Goal: Information Seeking & Learning: Learn about a topic

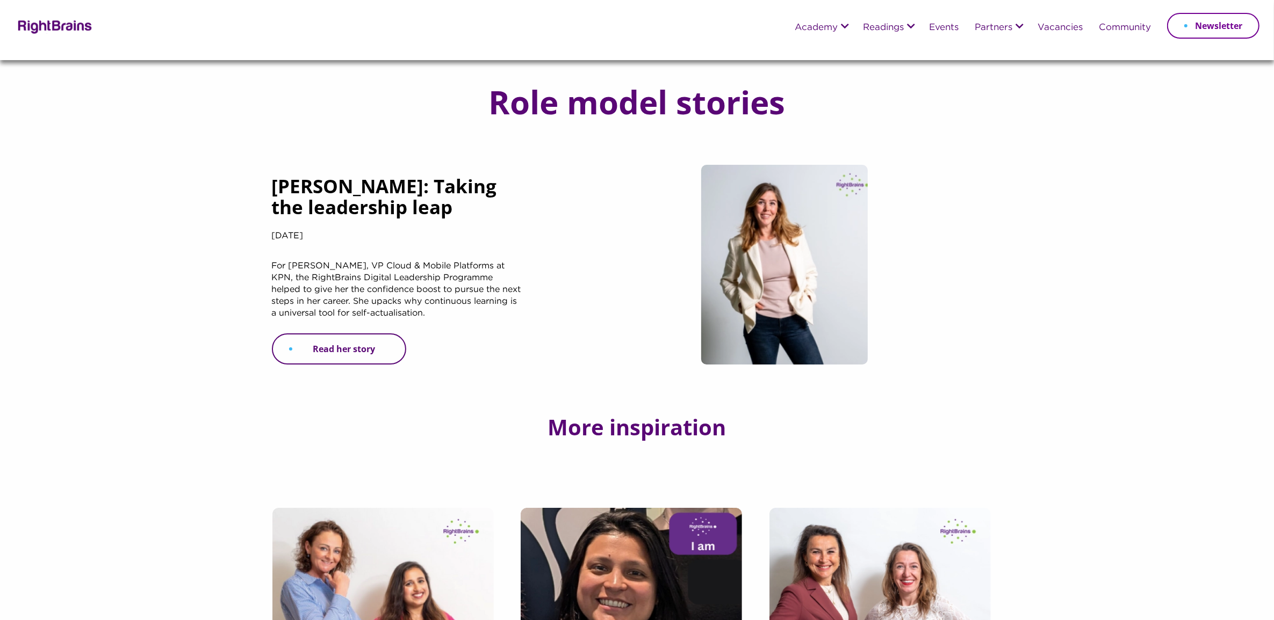
click at [385, 349] on link "Read her story" at bounding box center [339, 349] width 134 height 31
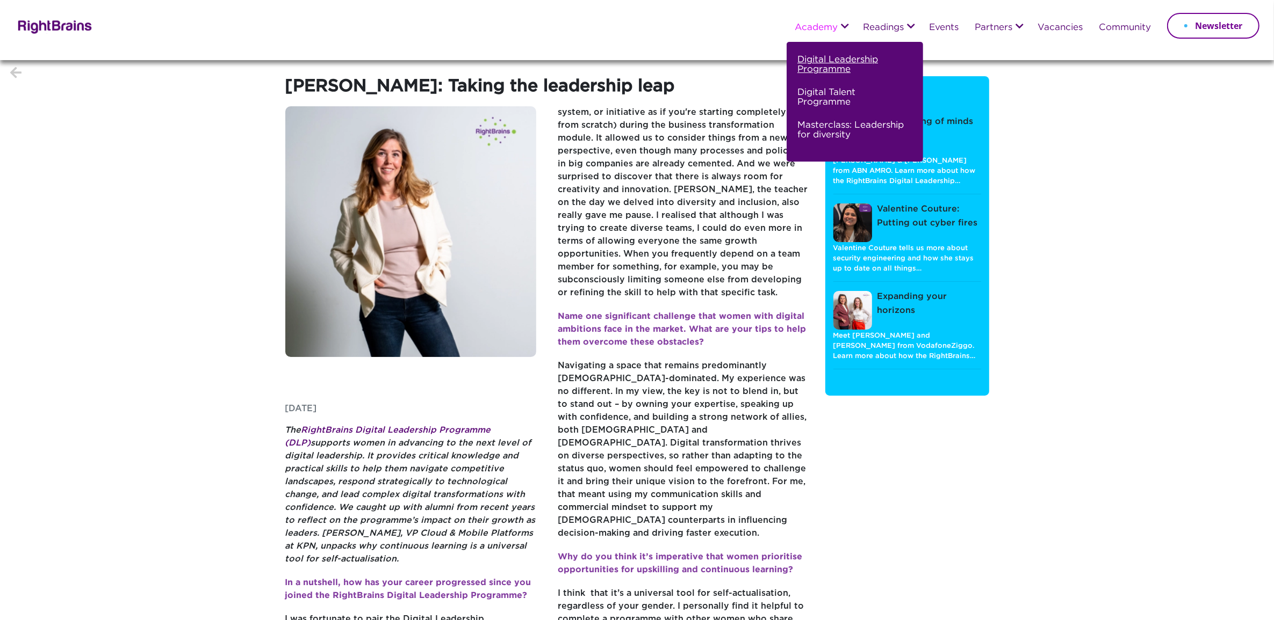
click at [804, 57] on link "Digital Leadership Programme" at bounding box center [853, 69] width 112 height 33
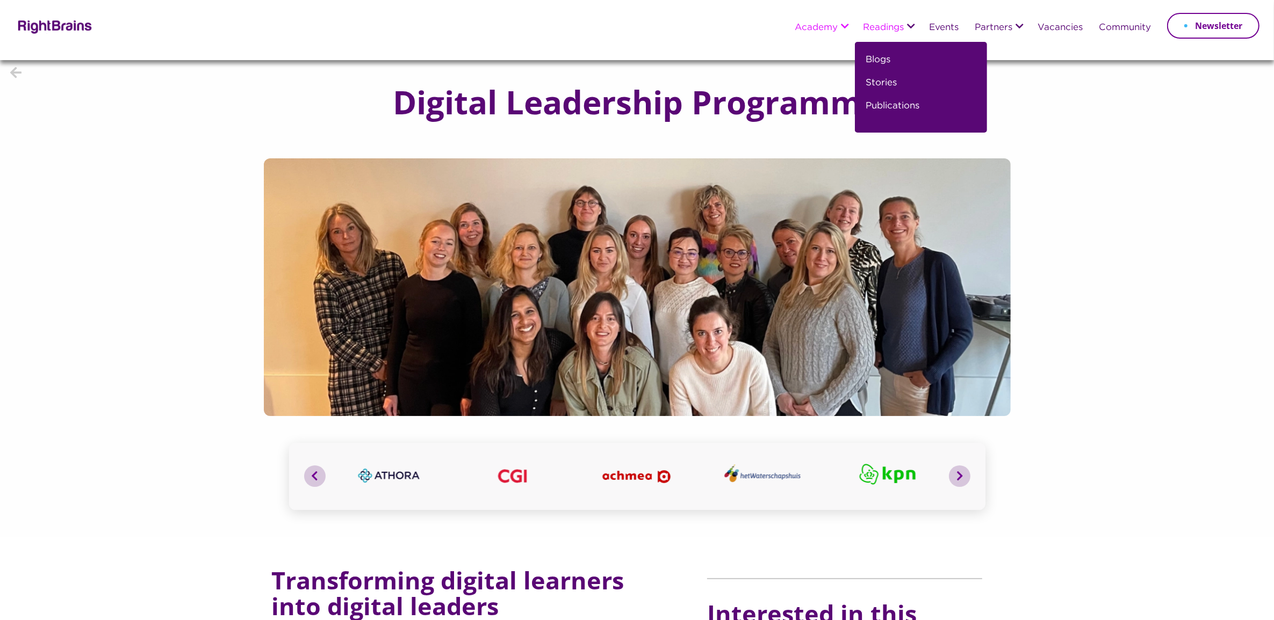
click at [885, 30] on link "Readings" at bounding box center [883, 28] width 41 height 10
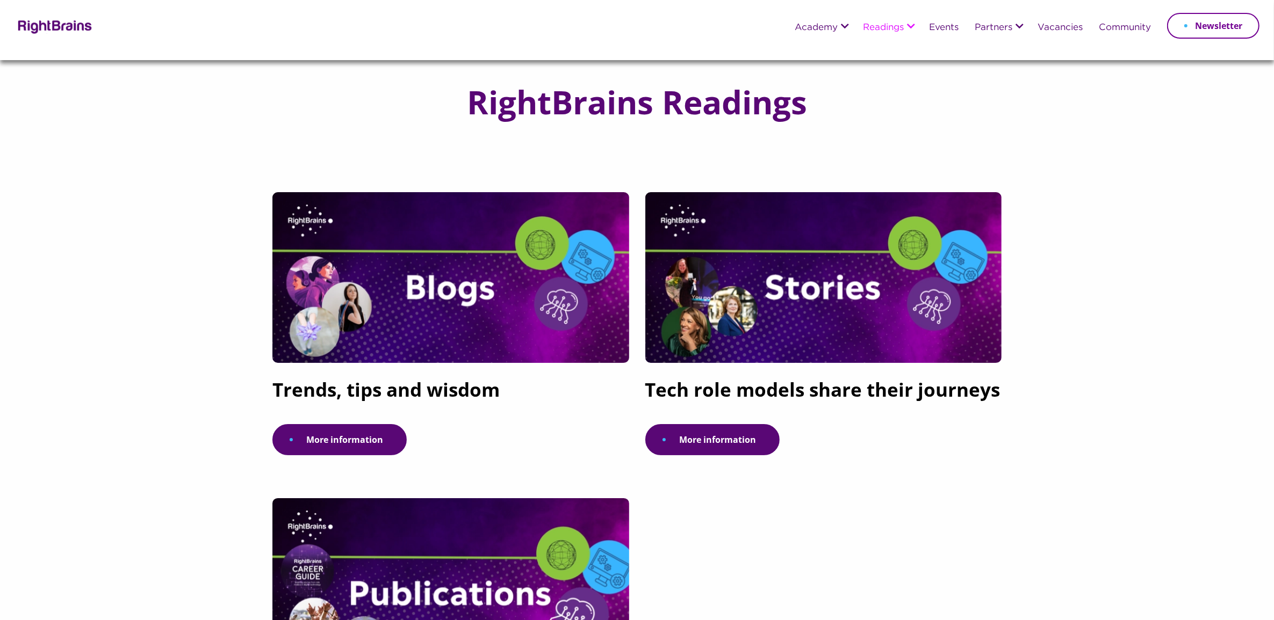
click at [744, 379] on h5 "Tech role models share their journeys" at bounding box center [823, 395] width 357 height 32
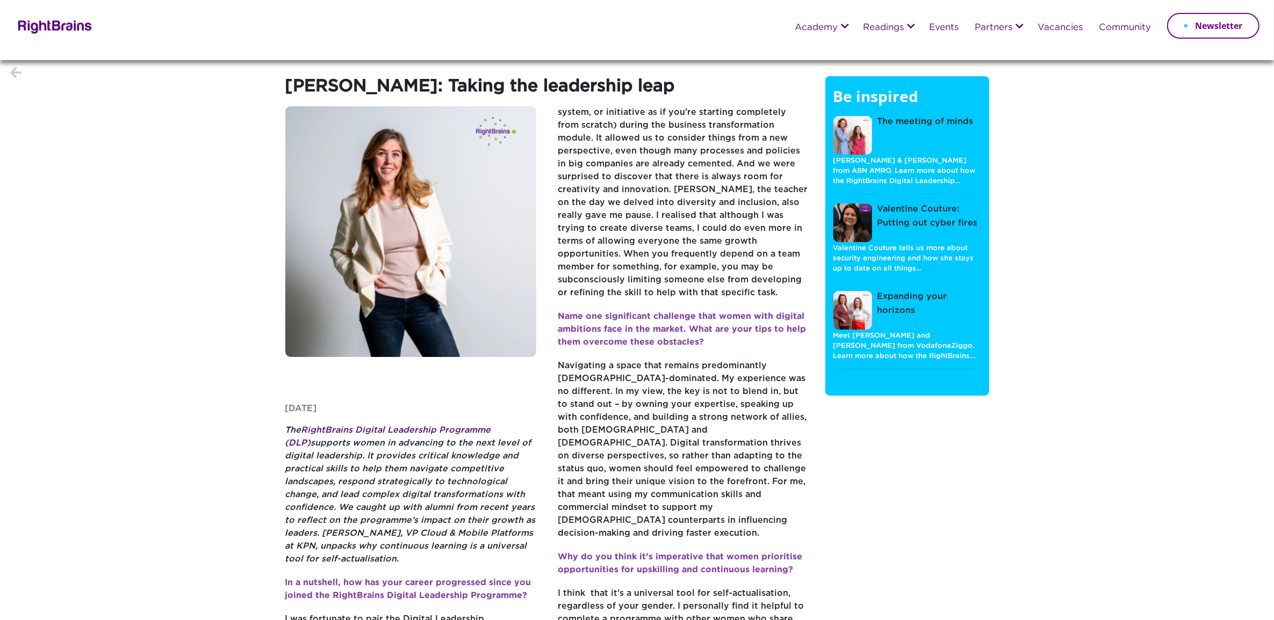
click at [149, 423] on section "Karin van der Wekke: Taking the leadership leap Friday, July 11, 2025 The Right…" at bounding box center [637, 513] width 1274 height 906
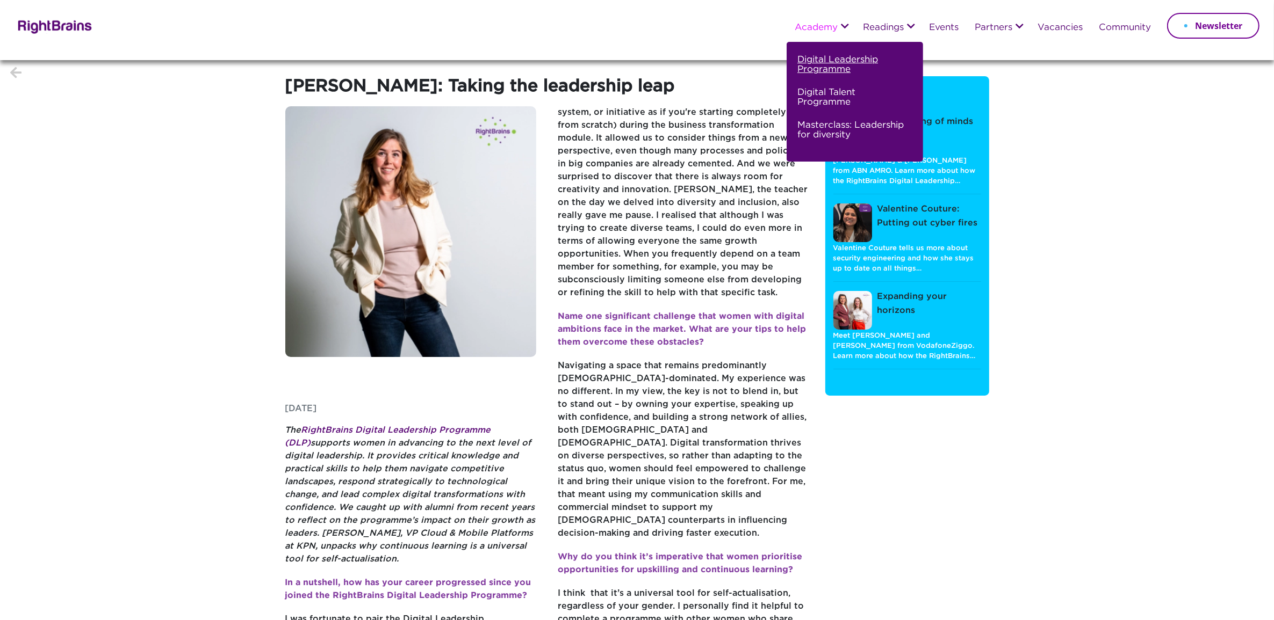
click at [815, 66] on link "Digital Leadership Programme" at bounding box center [853, 69] width 112 height 33
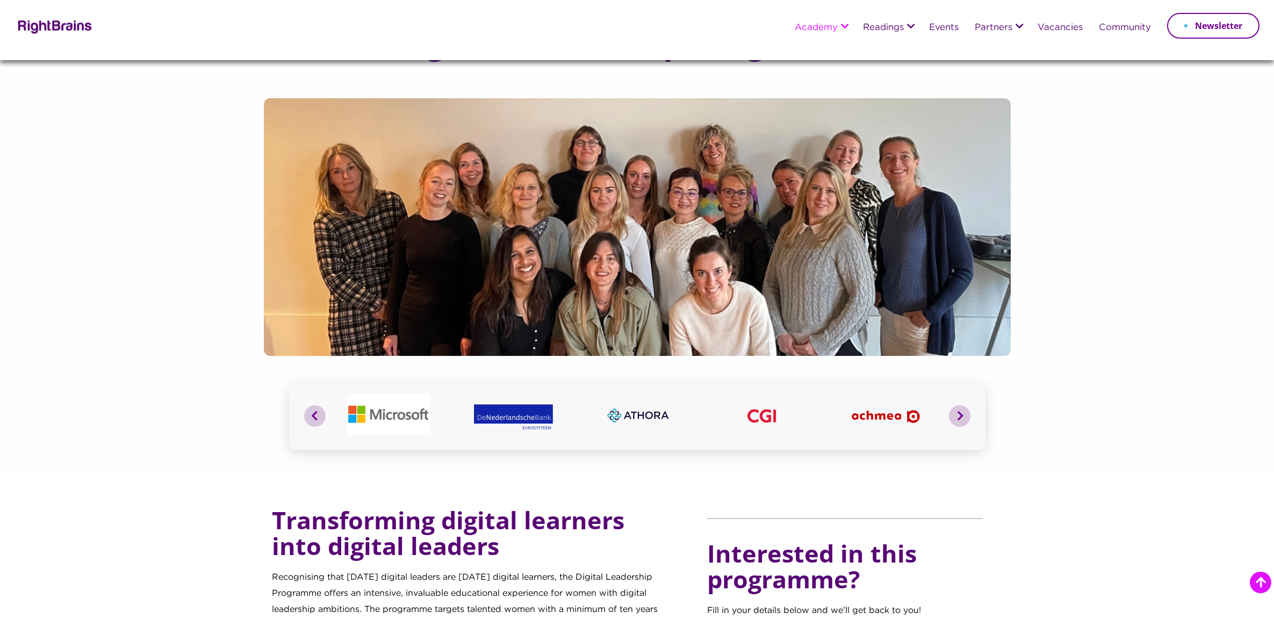
scroll to position [269, 0]
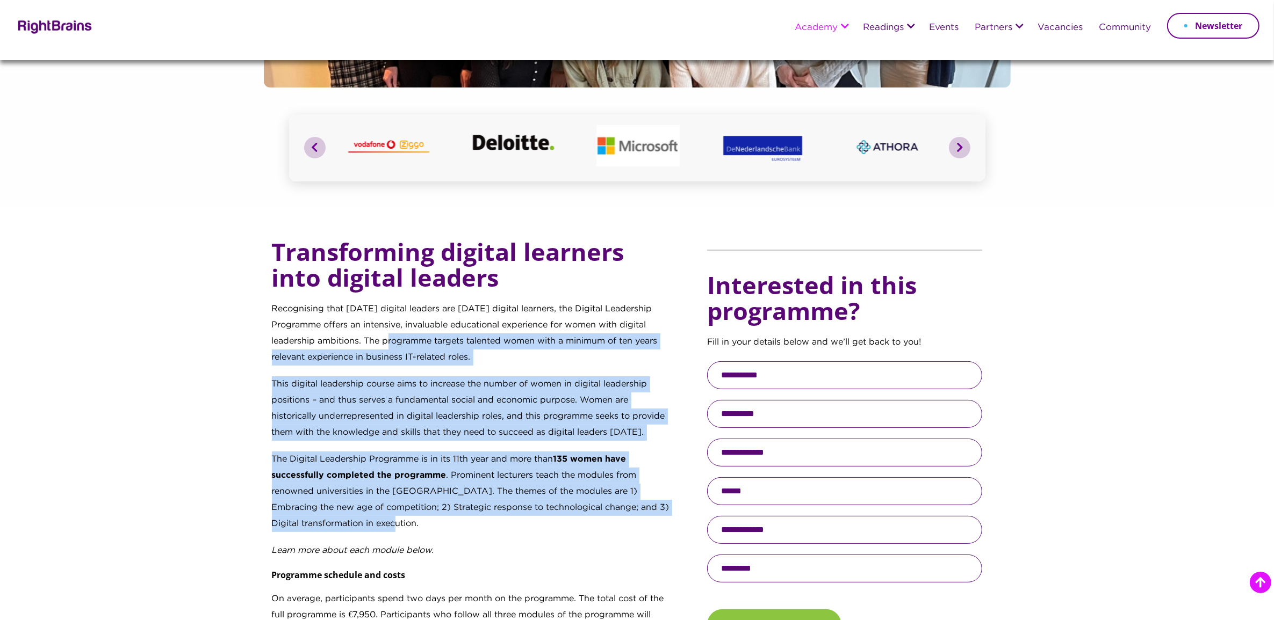
drag, startPoint x: 367, startPoint y: 341, endPoint x: 429, endPoint y: 518, distance: 187.7
click at [429, 518] on div "Transforming digital learners into digital leaders Recognising that [DATE] digi…" at bounding box center [472, 528] width 400 height 578
copy div "The programme targets talented women with a minimum of ten years relevant exper…"
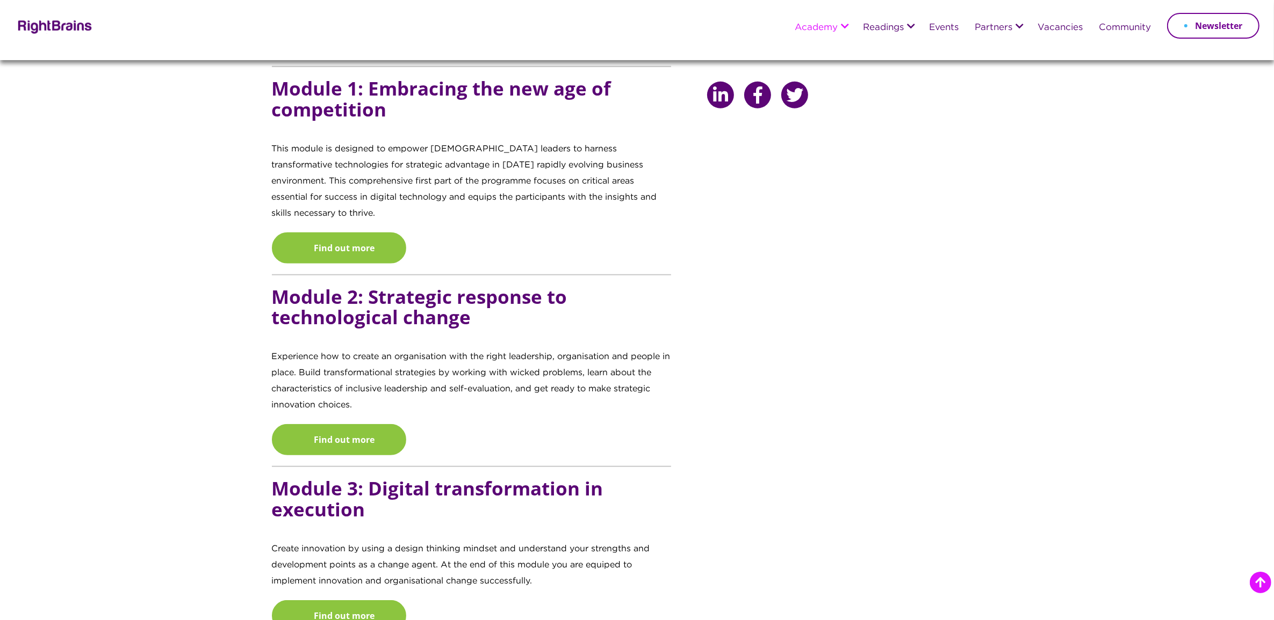
scroll to position [1007, 0]
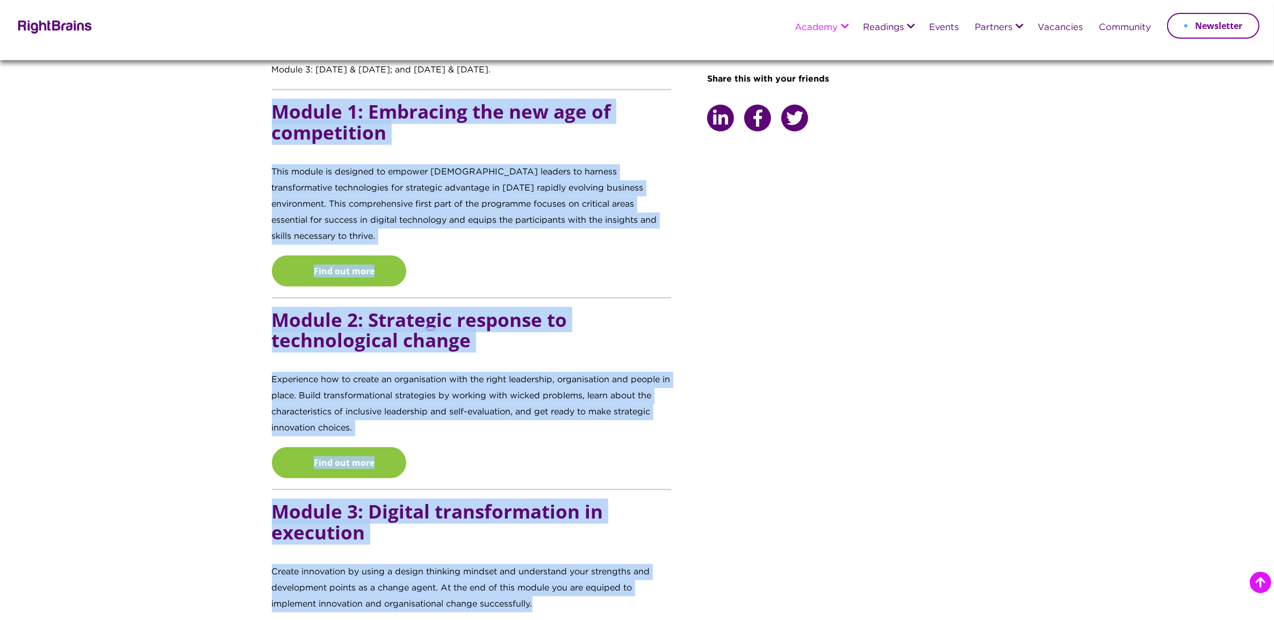
drag, startPoint x: 272, startPoint y: 106, endPoint x: 592, endPoint y: 599, distance: 588.3
click at [592, 599] on div "Transforming digital learners into digital leaders Recognising that [DATE] digi…" at bounding box center [482, 77] width 420 height 1155
copy div "Loremi 5: Dolorsita con adi eli se doeiusmodte Inci utlabo et dolorema al enima…"
click at [394, 199] on p "This module is designed to empower [DEMOGRAPHIC_DATA] leaders to harness transf…" at bounding box center [472, 209] width 400 height 91
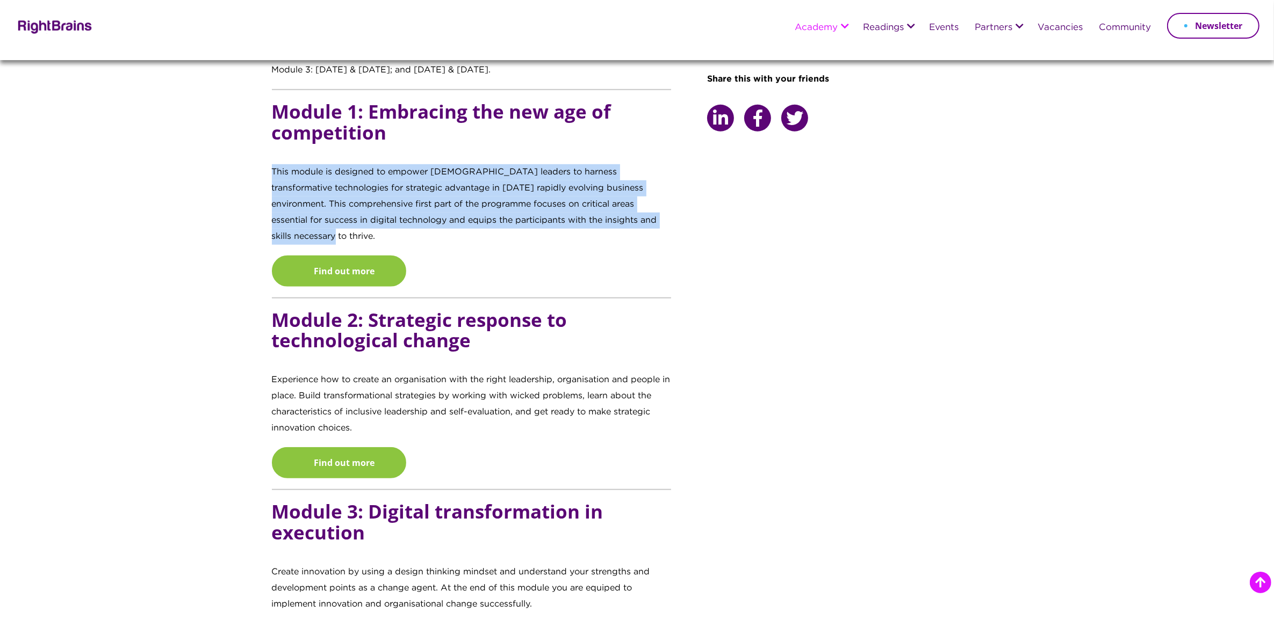
drag, startPoint x: 272, startPoint y: 169, endPoint x: 653, endPoint y: 223, distance: 384.7
click at [653, 223] on p "This module is designed to empower female leaders to harness transformative tec…" at bounding box center [472, 209] width 400 height 91
copy p "This module is designed to empower female leaders to harness transformative tec…"
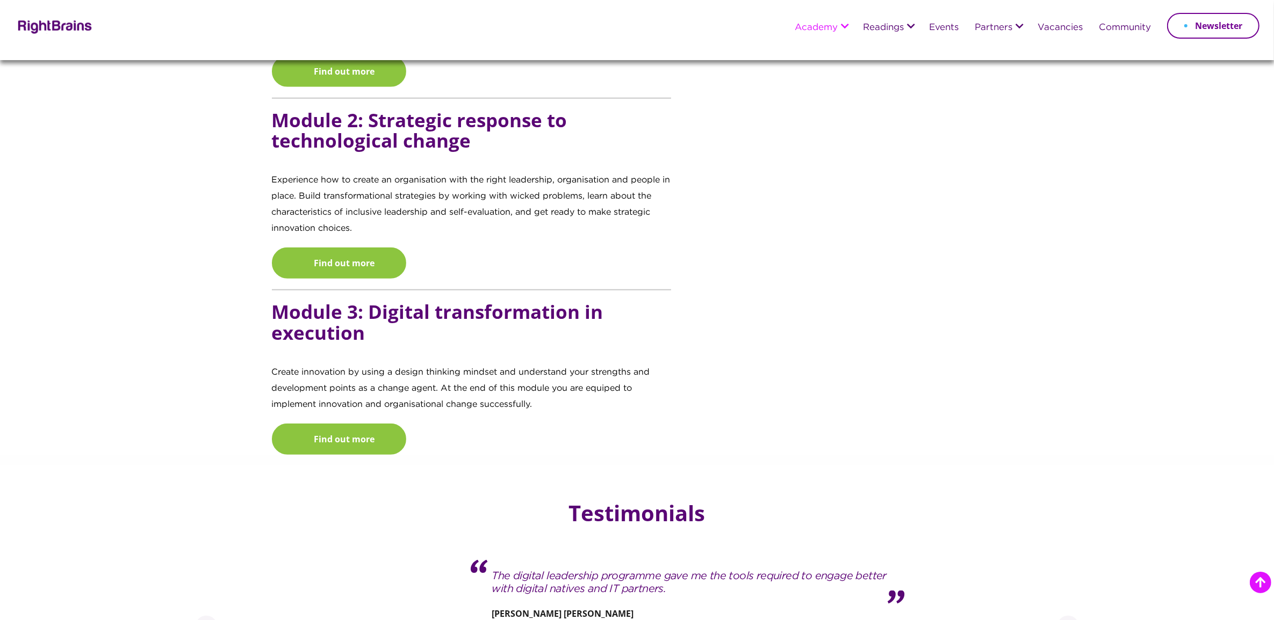
scroll to position [1209, 0]
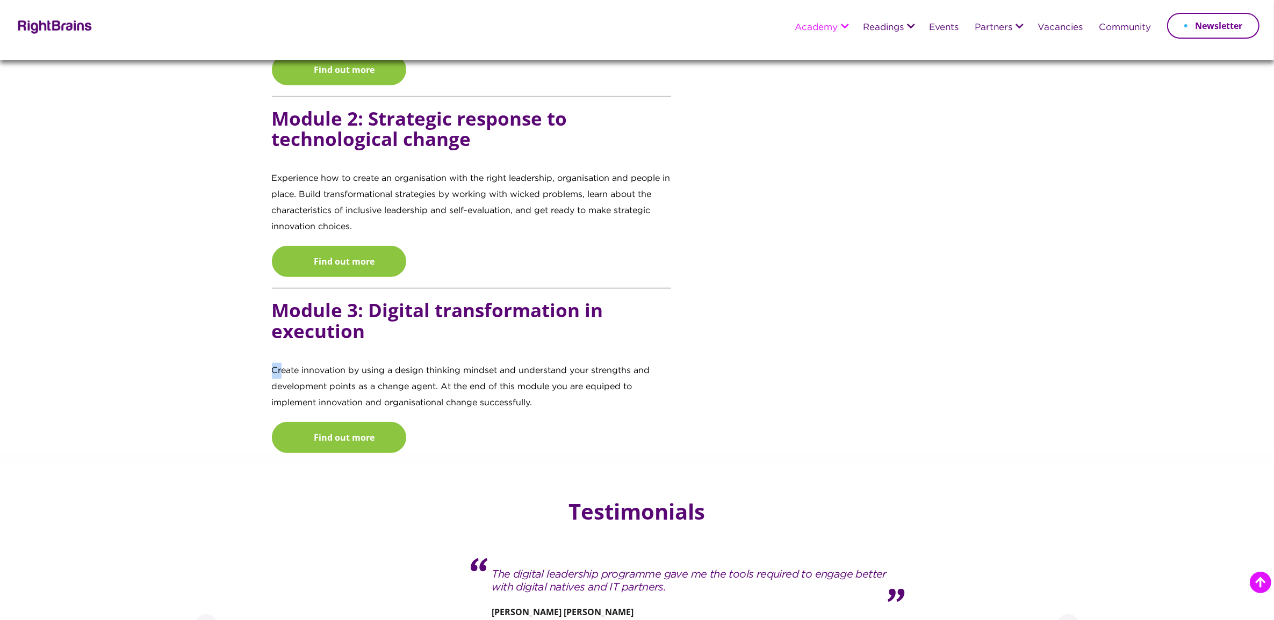
drag, startPoint x: 271, startPoint y: 352, endPoint x: 280, endPoint y: 351, distance: 9.2
click at [280, 363] on p "Create innovation by using a design thinking mindset and understand your streng…" at bounding box center [472, 392] width 400 height 59
drag, startPoint x: 280, startPoint y: 351, endPoint x: 273, endPoint y: 157, distance: 193.5
click at [273, 171] on p "Experience how to create an organisation with the right leadership, organisatio…" at bounding box center [472, 208] width 400 height 75
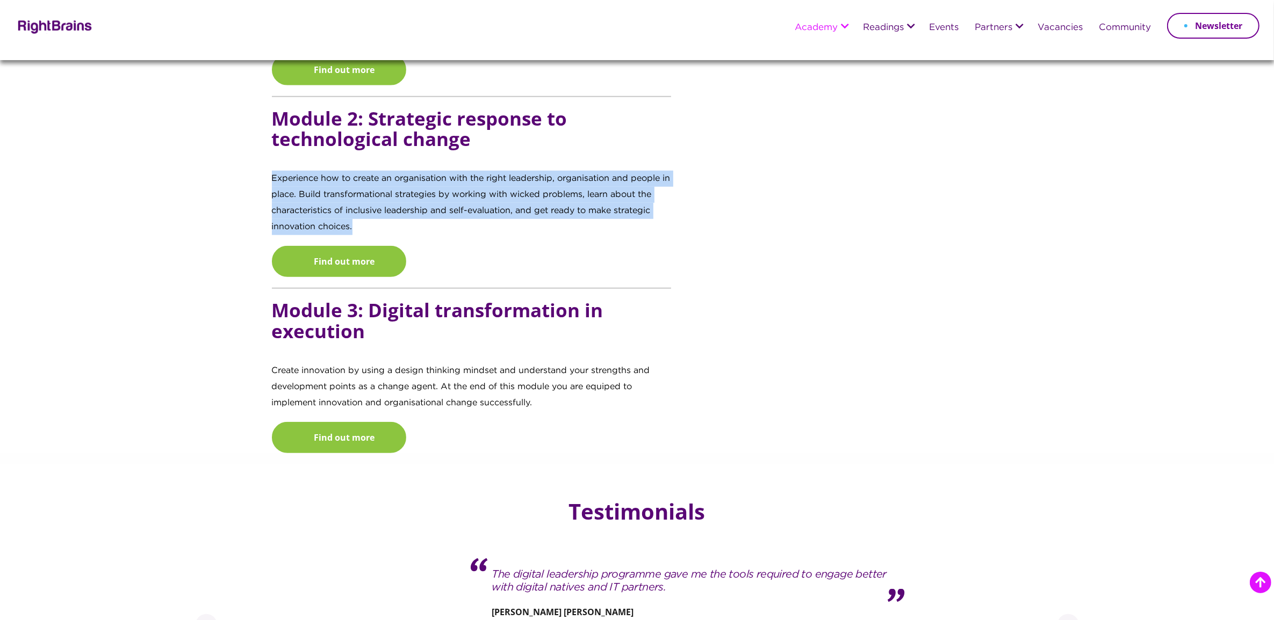
drag, startPoint x: 273, startPoint y: 157, endPoint x: 356, endPoint y: 205, distance: 96.3
click at [356, 205] on p "Experience how to create an organisation with the right leadership, organisatio…" at bounding box center [472, 208] width 400 height 75
copy p "Experience how to create an organisation with the right leadership, organisatio…"
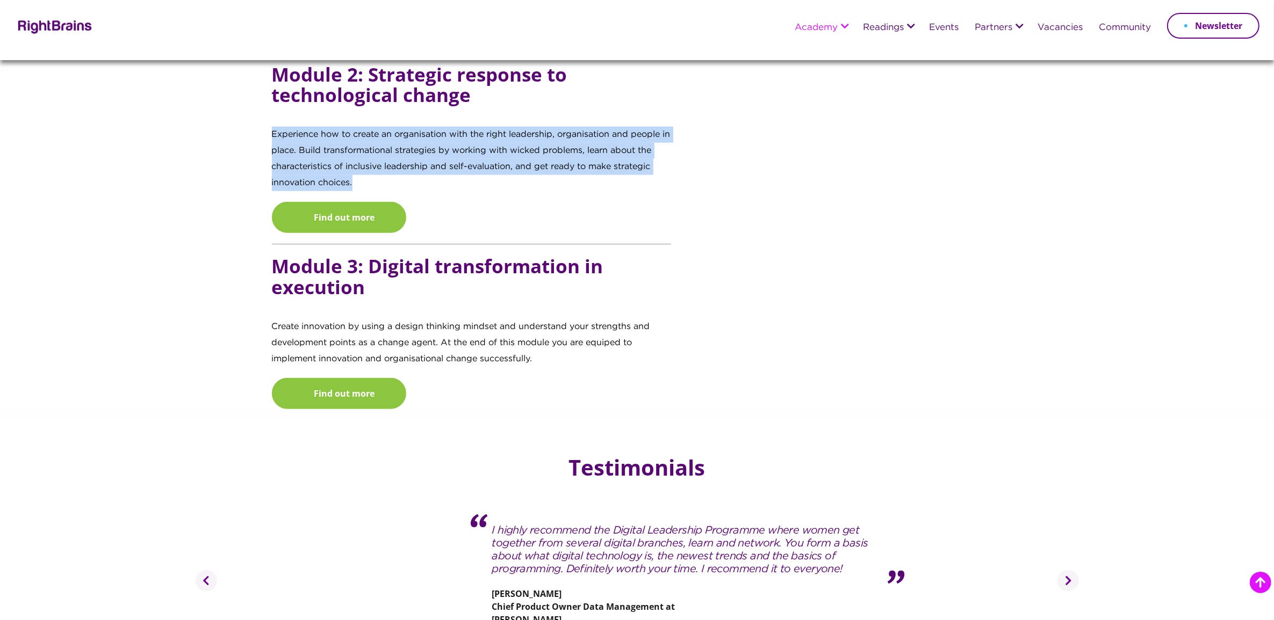
scroll to position [1276, 0]
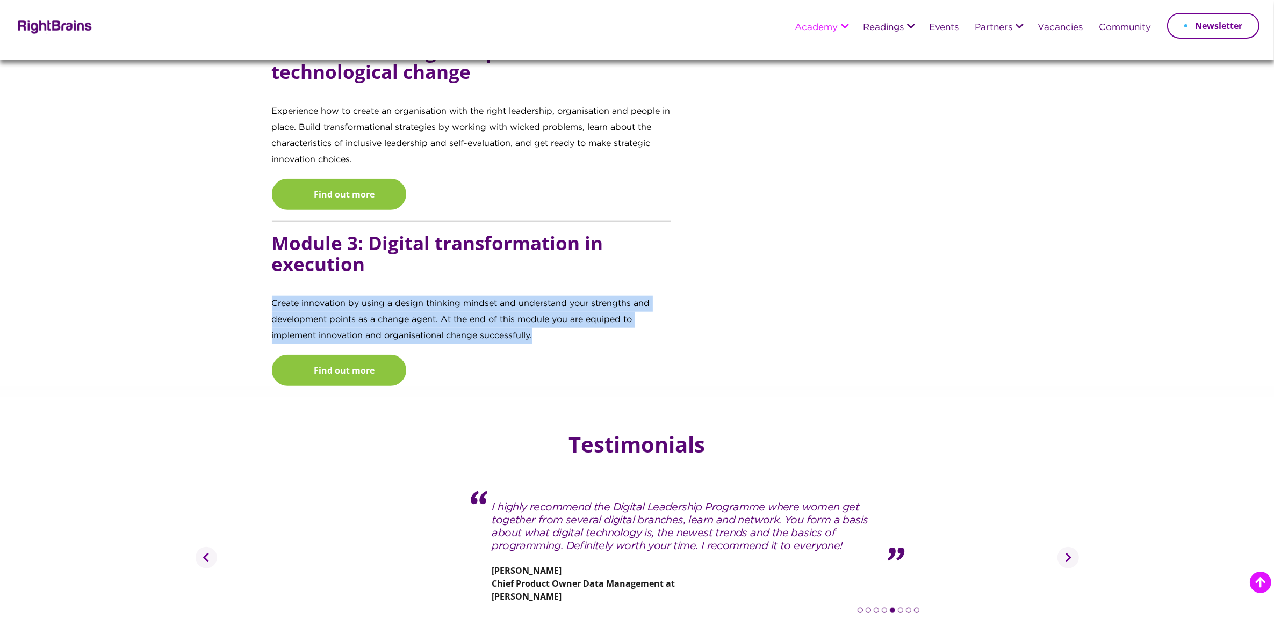
drag, startPoint x: 271, startPoint y: 283, endPoint x: 534, endPoint y: 317, distance: 265.4
click at [534, 317] on p "Create innovation by using a design thinking mindset and understand your streng…" at bounding box center [472, 325] width 400 height 59
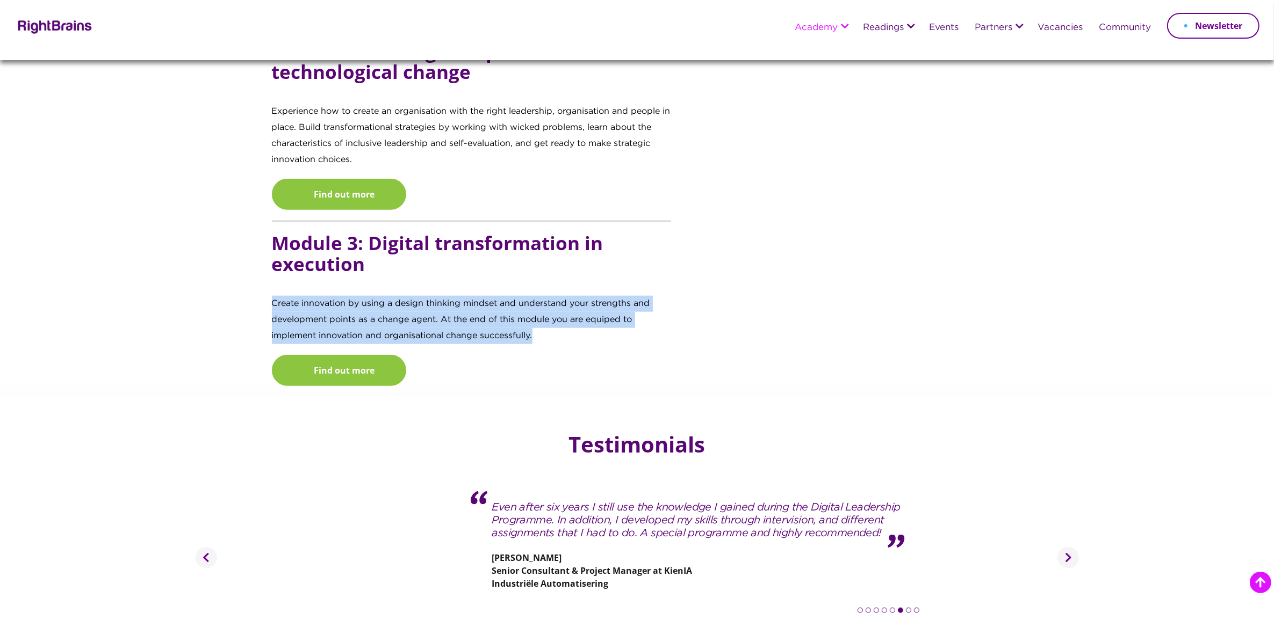
copy p "Create innovation by using a design thinking mindset and understand your streng…"
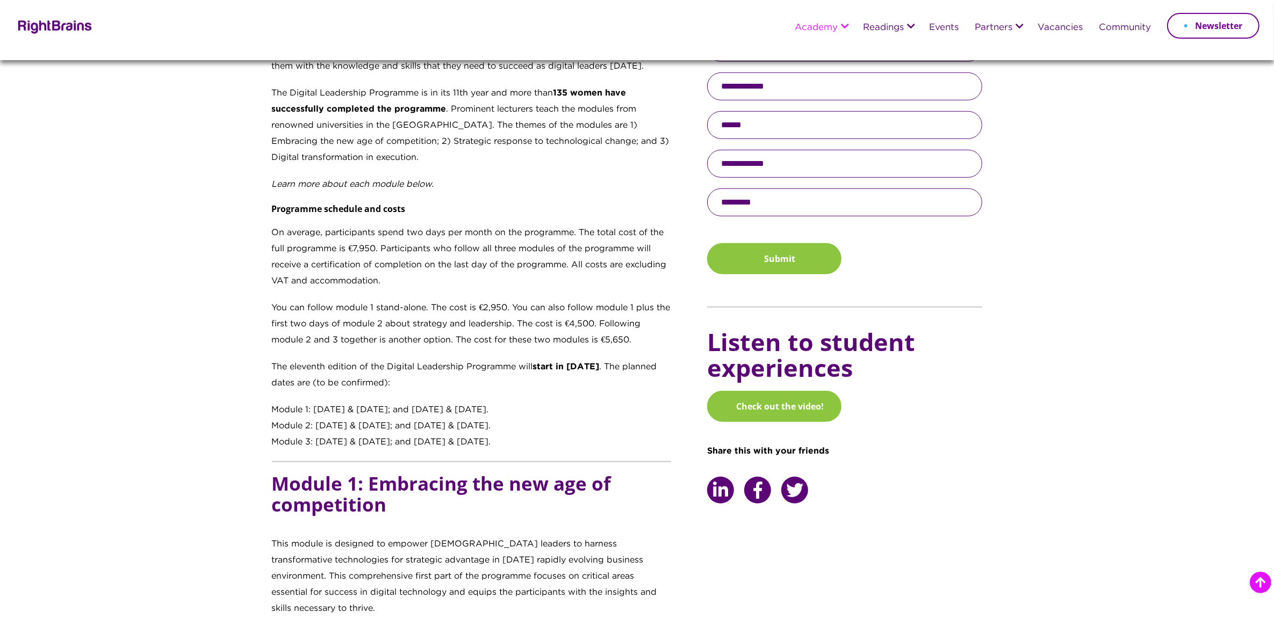
scroll to position [604, 0]
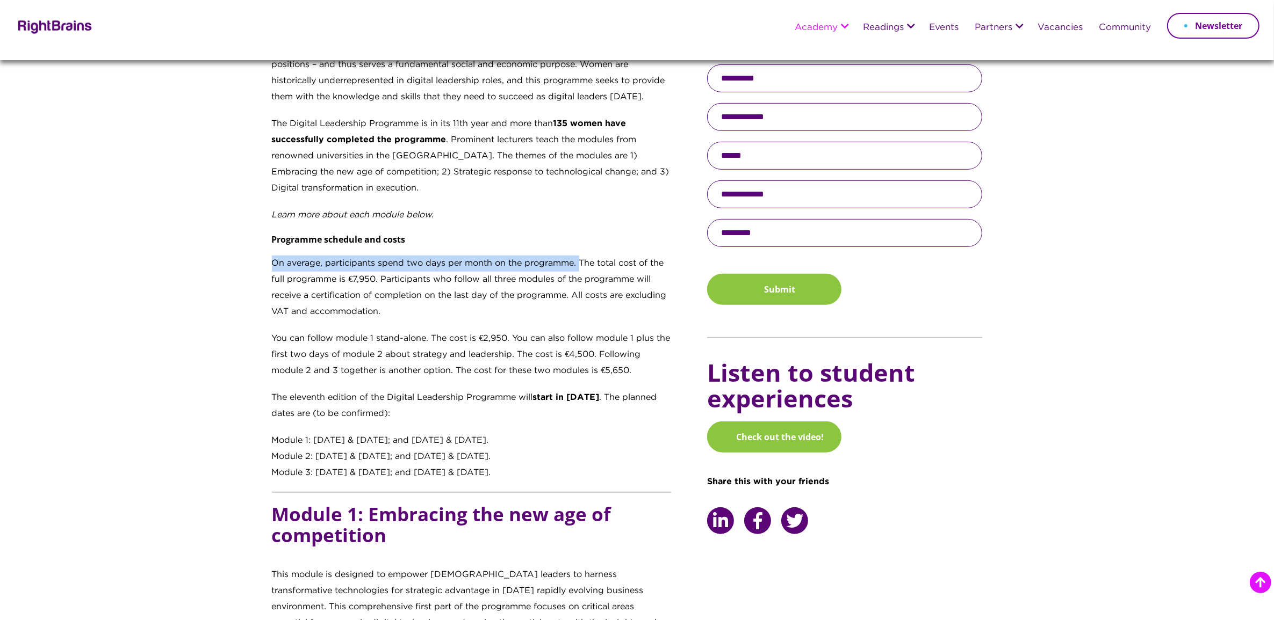
drag, startPoint x: 272, startPoint y: 261, endPoint x: 578, endPoint y: 264, distance: 306.2
click at [578, 264] on p "On average, participants spend two days per month on the programme. The total c…" at bounding box center [472, 293] width 400 height 75
copy p "On average, participants spend two days per month on the programme."
